Goal: Transaction & Acquisition: Purchase product/service

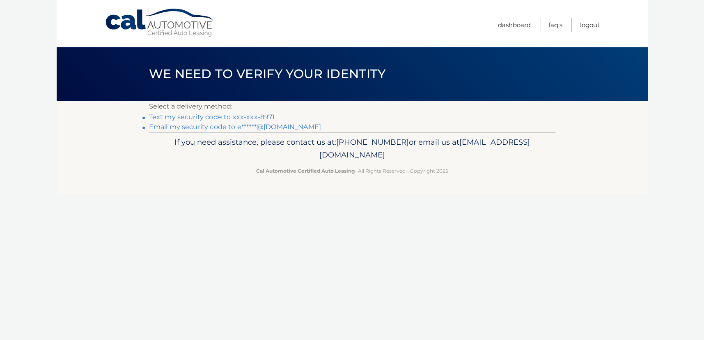
click at [230, 113] on link "Text my security code to xxx-xxx-8971" at bounding box center [212, 117] width 126 height 8
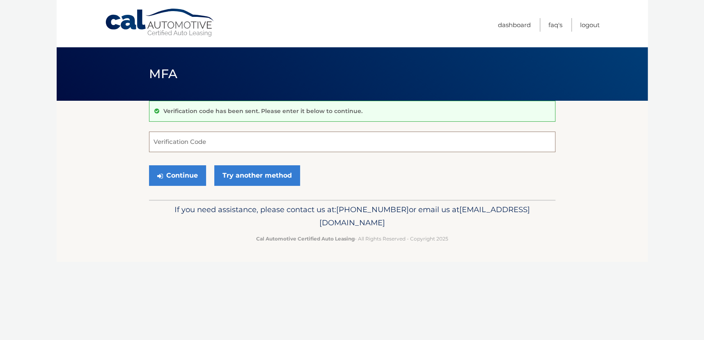
click at [228, 145] on input "Verification Code" at bounding box center [352, 141] width 407 height 21
type input "188467"
click at [163, 173] on button "Continue" at bounding box center [177, 175] width 57 height 21
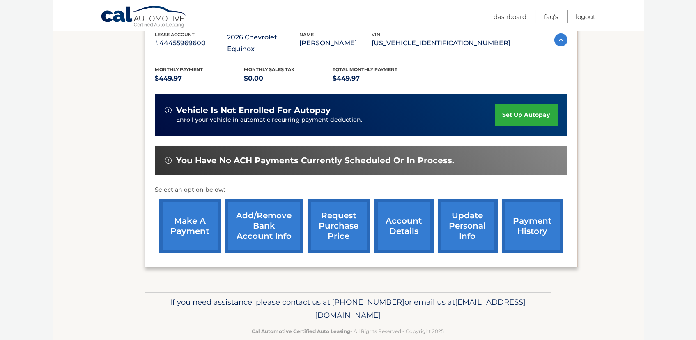
scroll to position [156, 0]
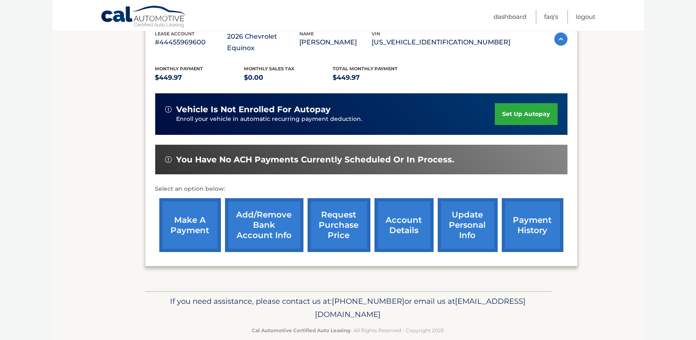
click at [192, 210] on link "make a payment" at bounding box center [190, 225] width 62 height 54
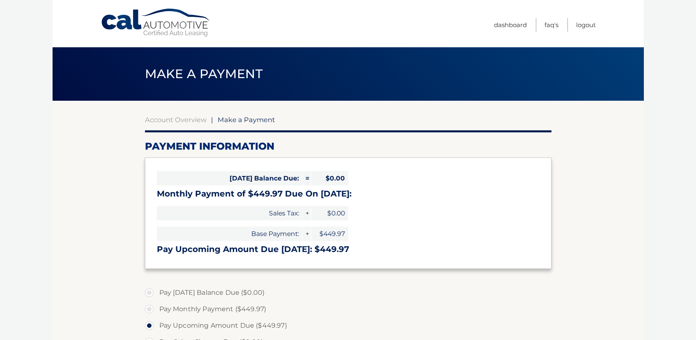
select select "ZTI5ZTY2ODUtNDcxMy00NWFjLWEwMjYtYjk1NmEzNzRhYjJl"
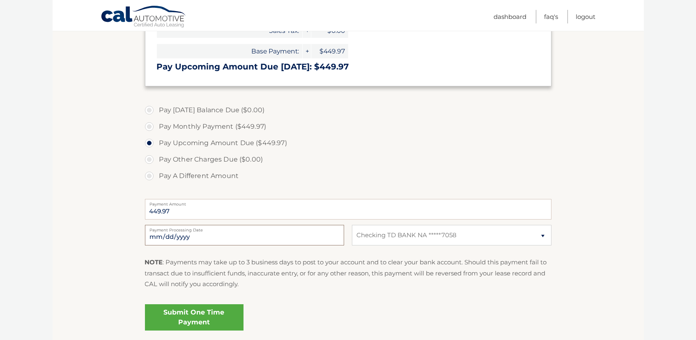
click at [188, 237] on input "2025-10-06" at bounding box center [244, 235] width 199 height 21
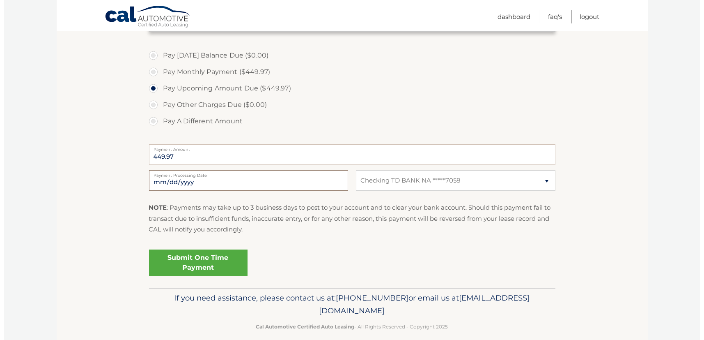
scroll to position [246, 0]
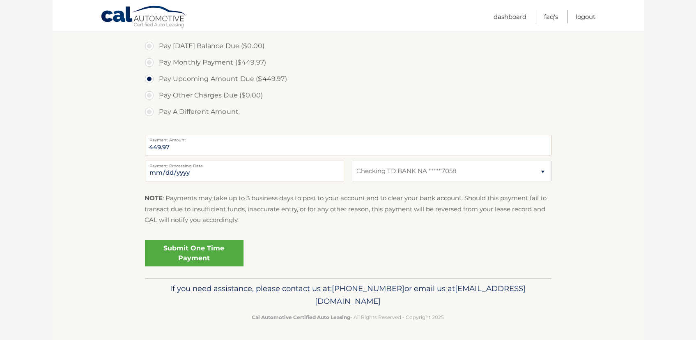
click at [216, 248] on link "Submit One Time Payment" at bounding box center [194, 253] width 99 height 26
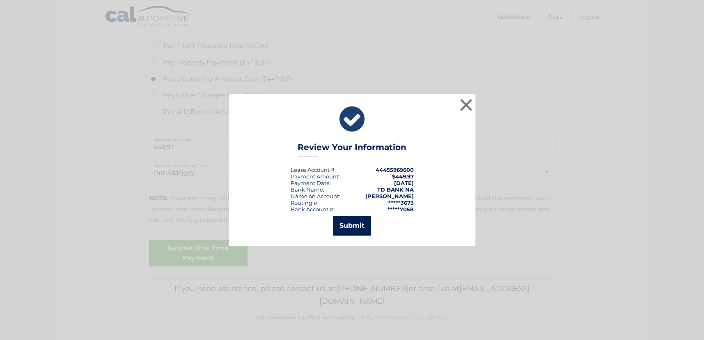
click at [349, 223] on button "Submit" at bounding box center [352, 226] width 38 height 20
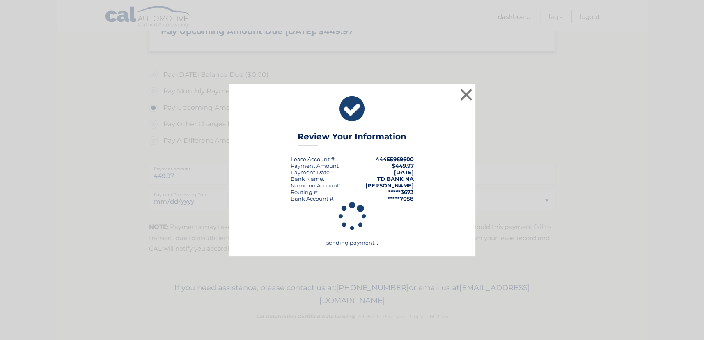
scroll to position [217, 0]
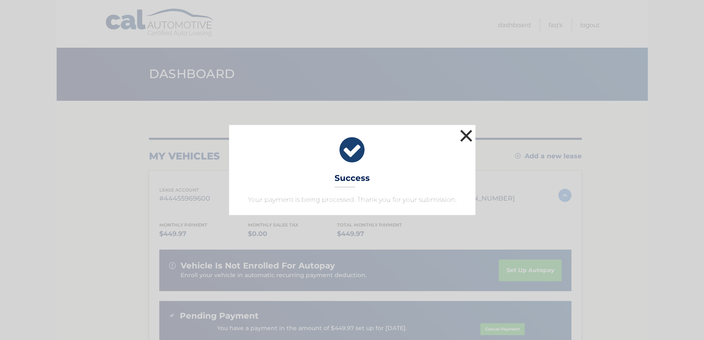
click at [470, 138] on button "×" at bounding box center [466, 135] width 16 height 16
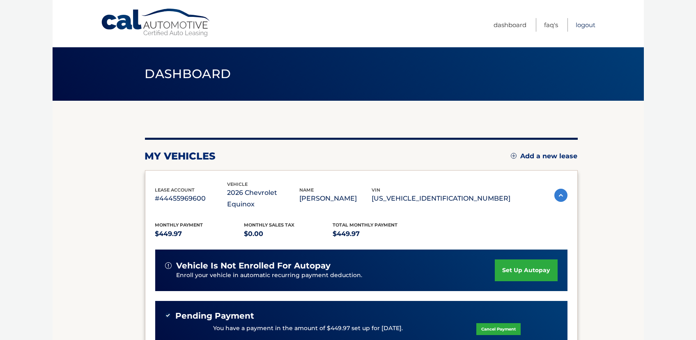
click at [588, 22] on link "Logout" at bounding box center [586, 25] width 20 height 14
